Goal: Navigation & Orientation: Find specific page/section

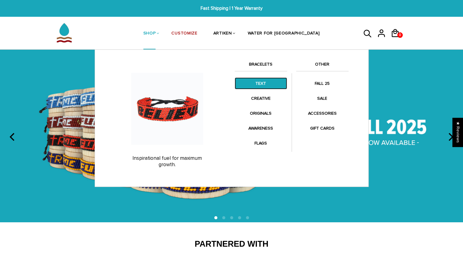
click at [268, 84] on link "TEXT" at bounding box center [261, 83] width 52 height 12
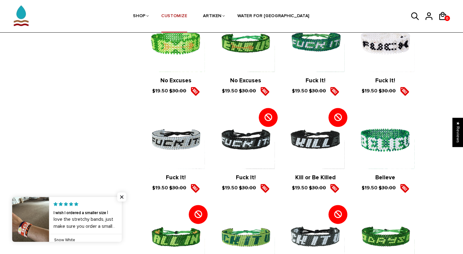
scroll to position [579, 0]
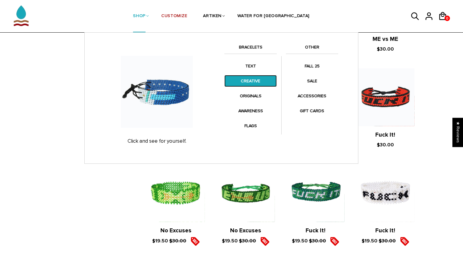
click at [239, 79] on link "CREATIVE" at bounding box center [251, 81] width 52 height 12
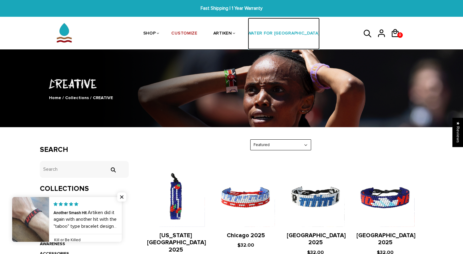
click at [276, 34] on link "WATER FOR [GEOGRAPHIC_DATA]" at bounding box center [284, 34] width 72 height 32
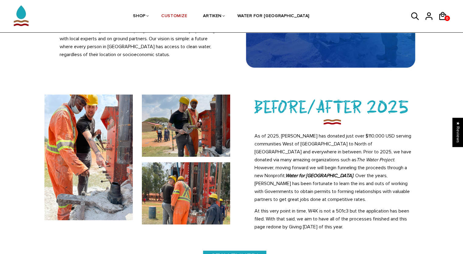
scroll to position [179, 0]
